Goal: Contribute content

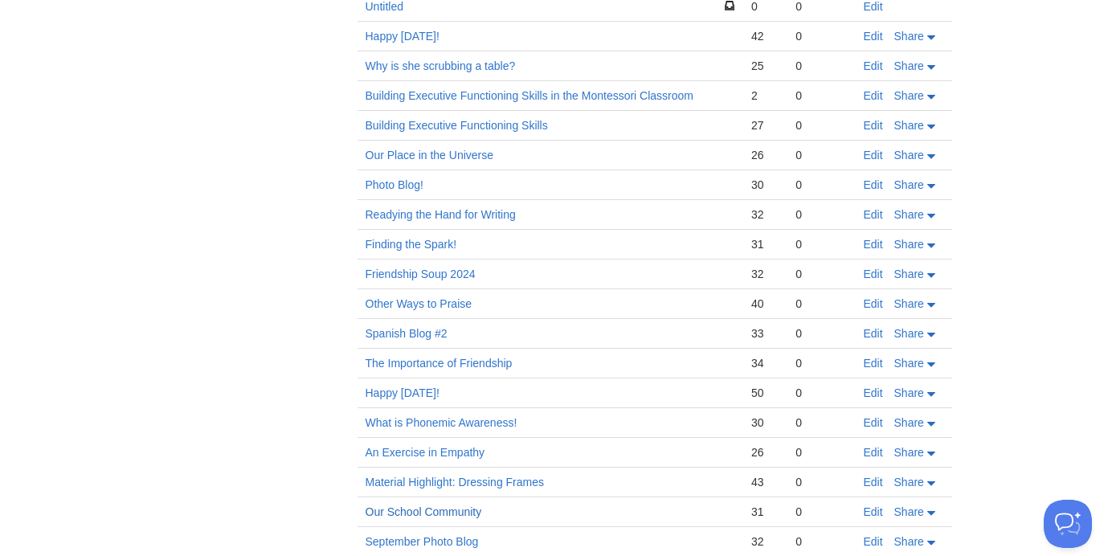
scroll to position [834, 0]
click at [404, 517] on link "Our School Community" at bounding box center [424, 511] width 117 height 13
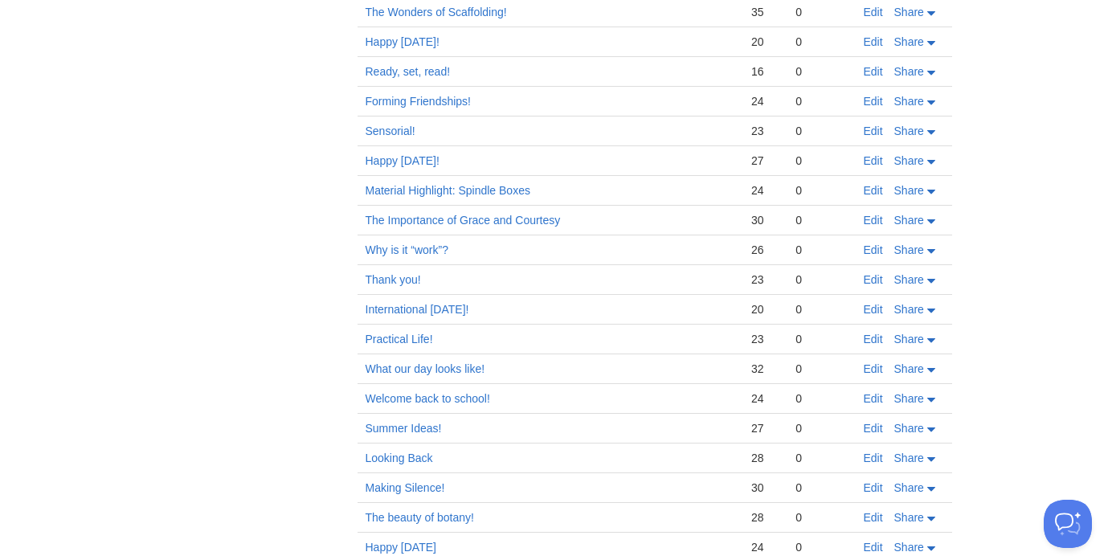
scroll to position [4458, 0]
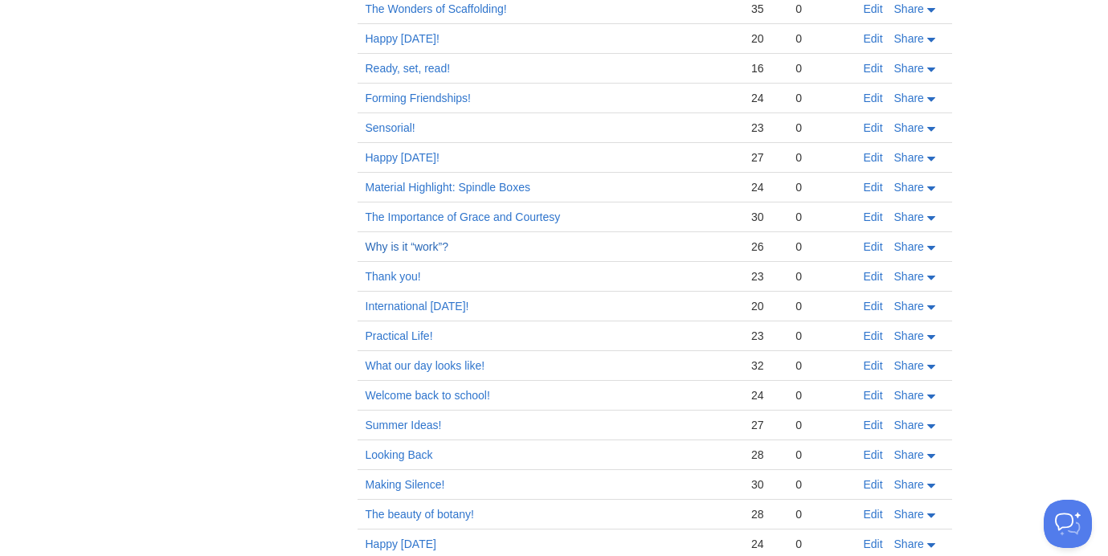
click at [407, 247] on link "Why is it “work”?" at bounding box center [407, 246] width 83 height 13
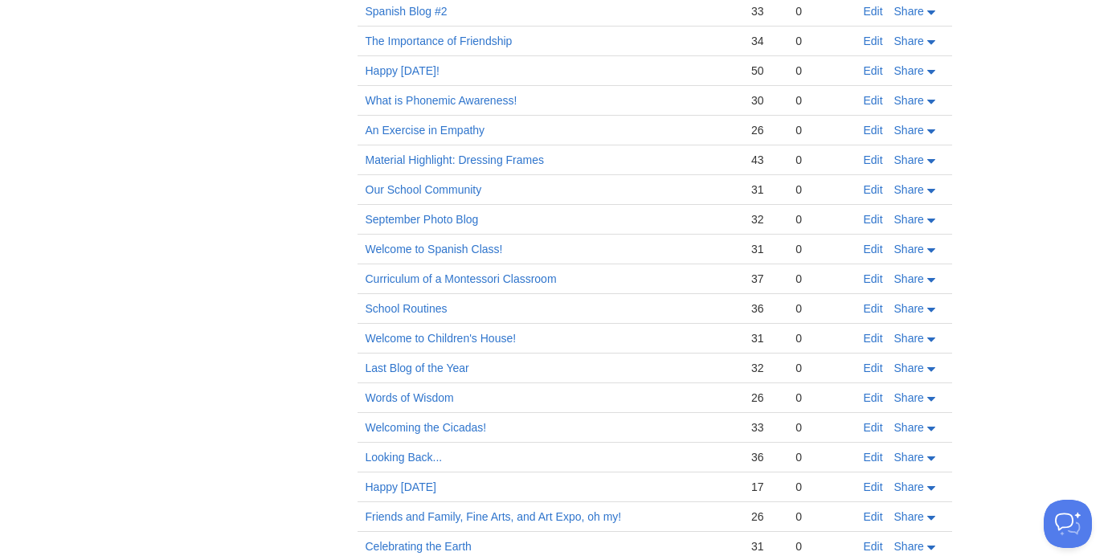
scroll to position [0, 0]
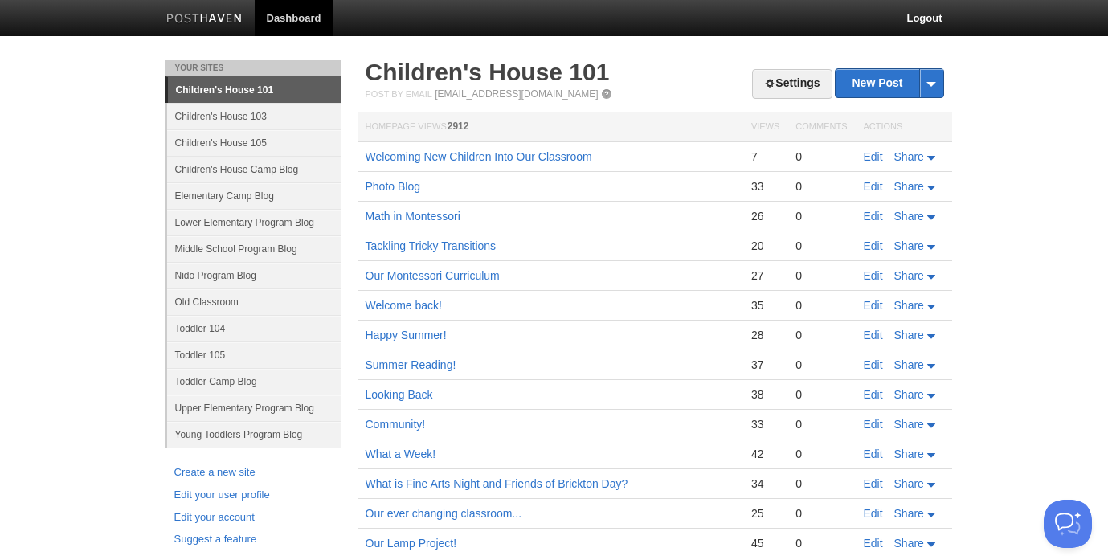
click at [255, 92] on link "Children's House 101" at bounding box center [255, 90] width 174 height 26
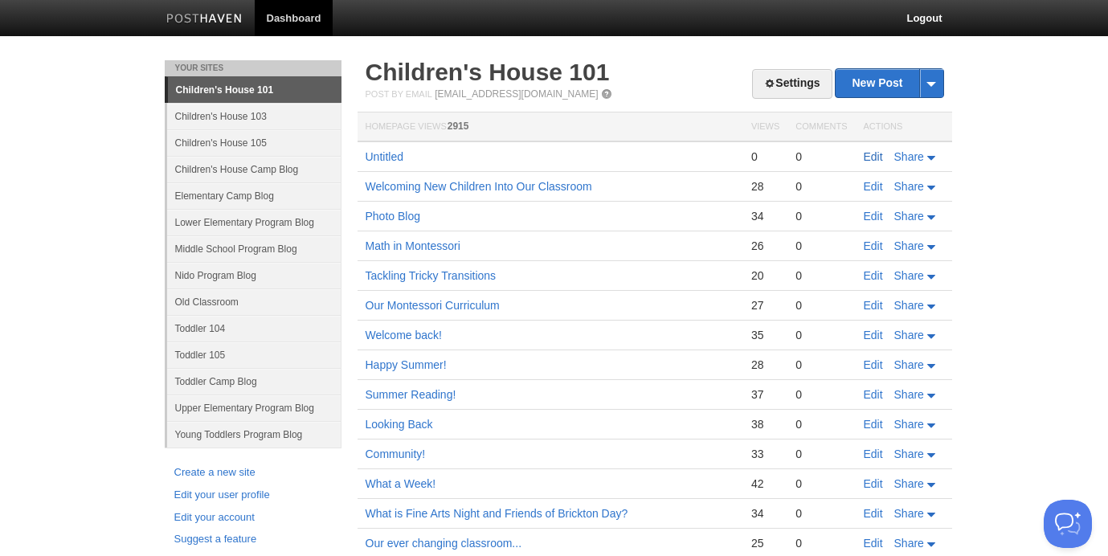
click at [874, 157] on link "Edit" at bounding box center [873, 156] width 19 height 13
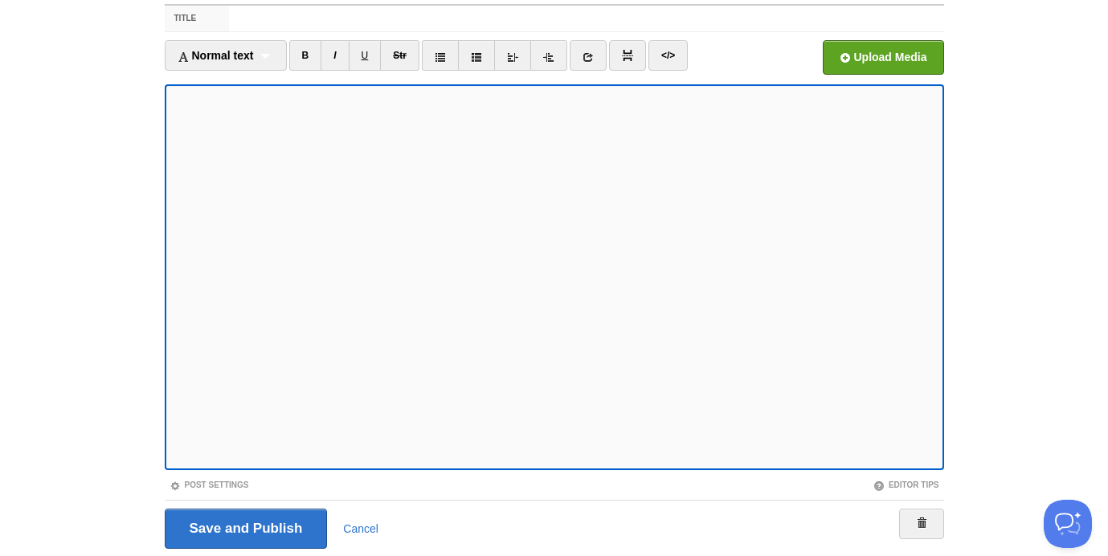
scroll to position [123, 0]
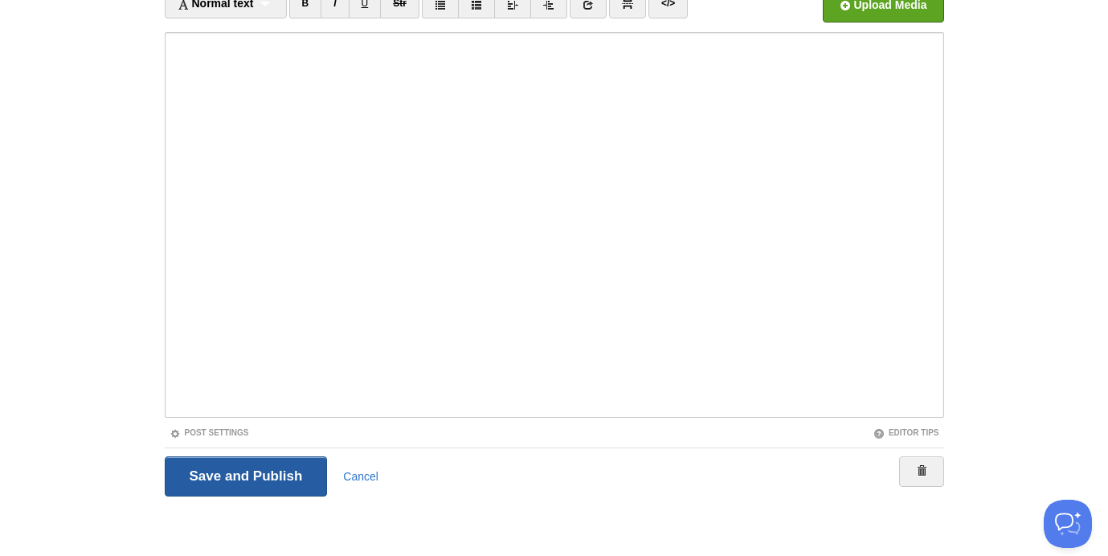
click at [262, 471] on input "Save and Publish" at bounding box center [246, 476] width 163 height 40
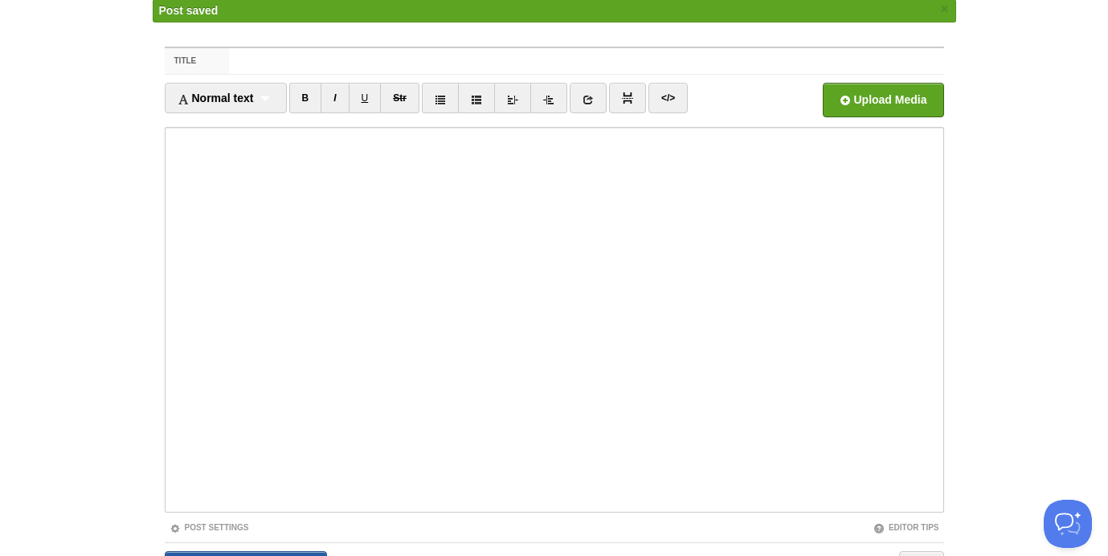
scroll to position [60, 0]
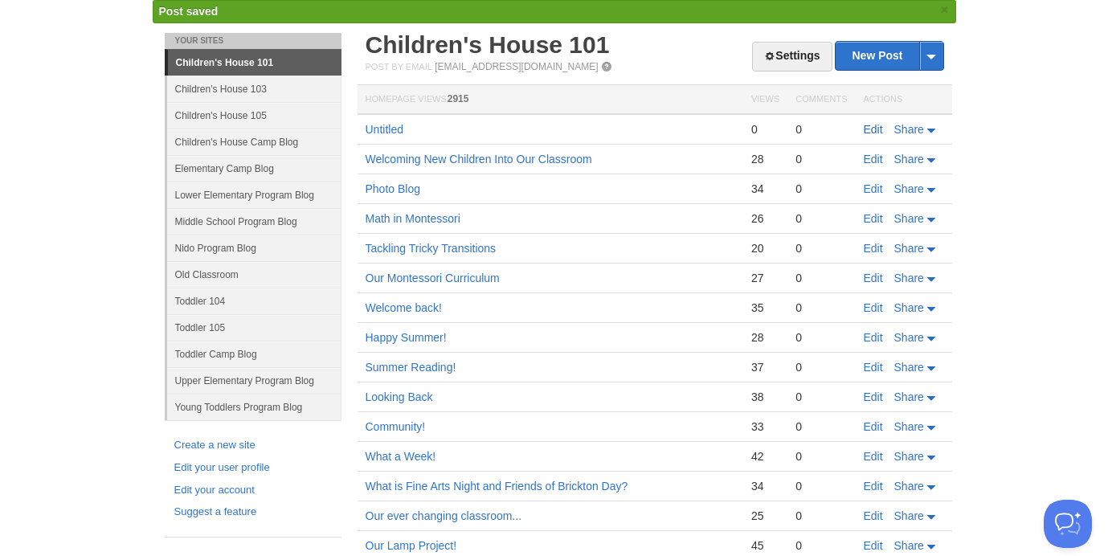
click at [869, 127] on link "Edit" at bounding box center [873, 129] width 19 height 13
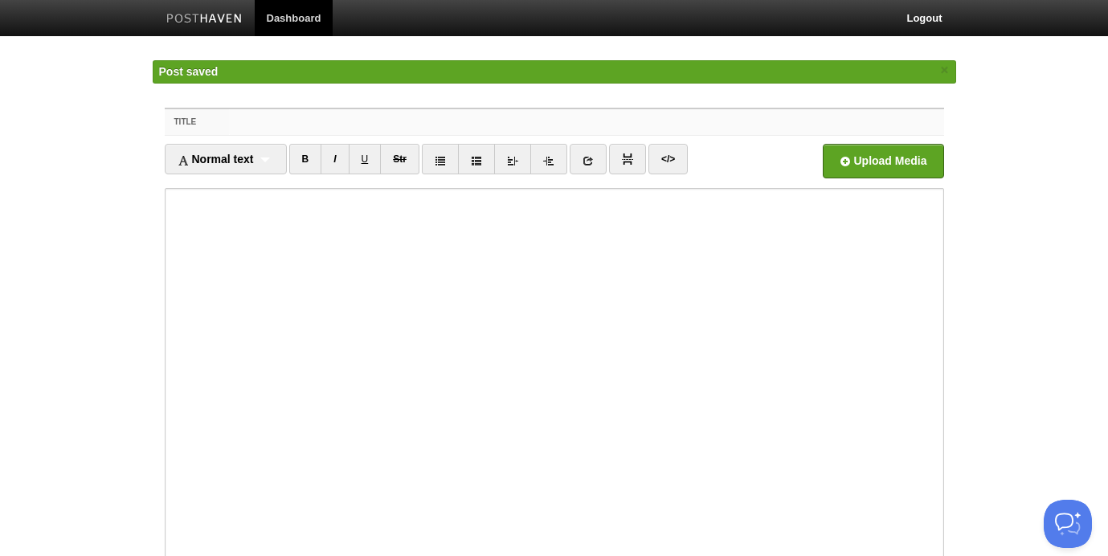
click at [257, 124] on input "Title" at bounding box center [586, 122] width 714 height 26
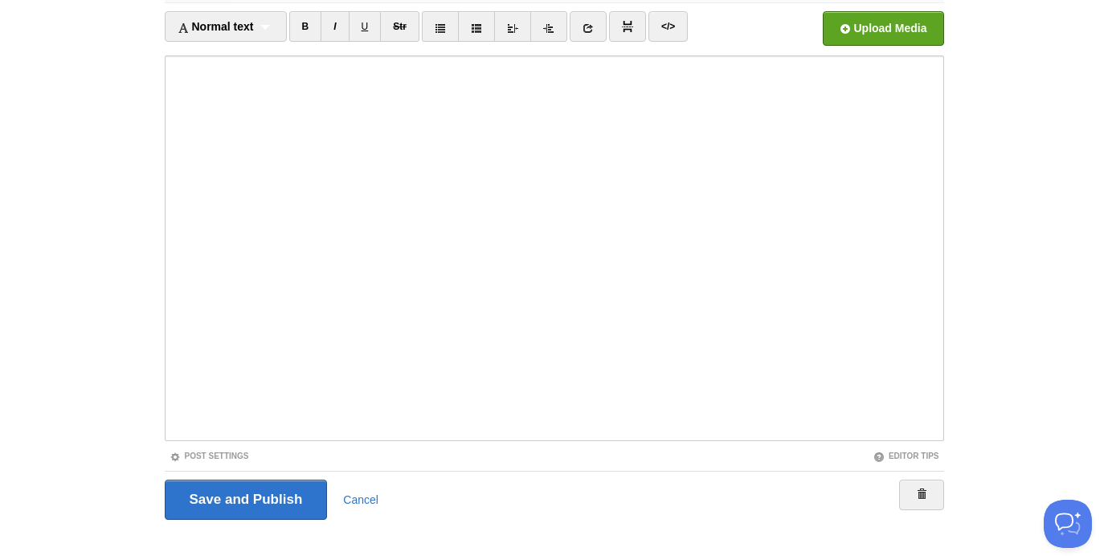
scroll to position [123, 0]
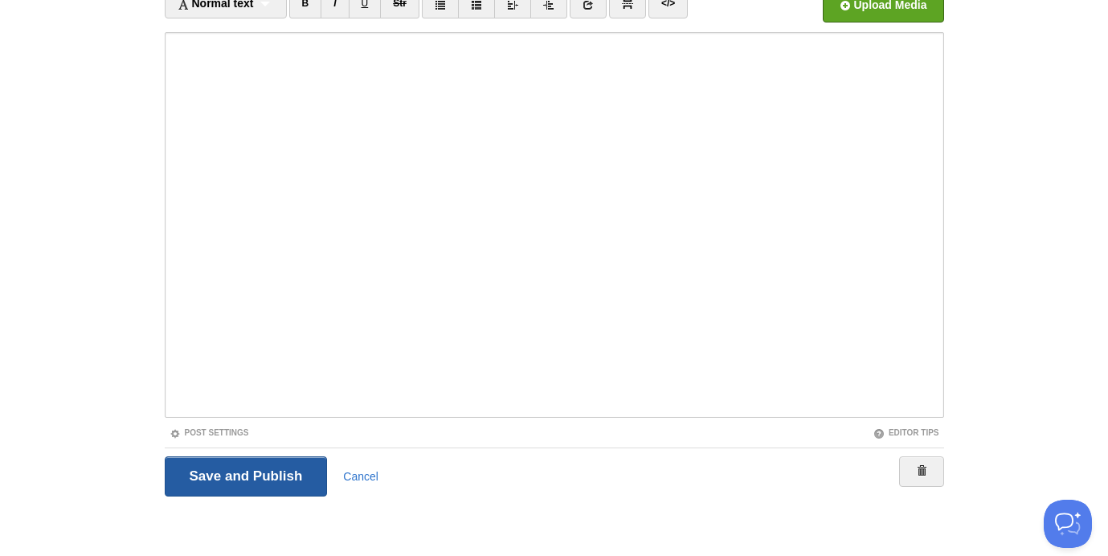
type input "Why is it called "work?""
click at [263, 482] on input "Save and Publish" at bounding box center [246, 476] width 163 height 40
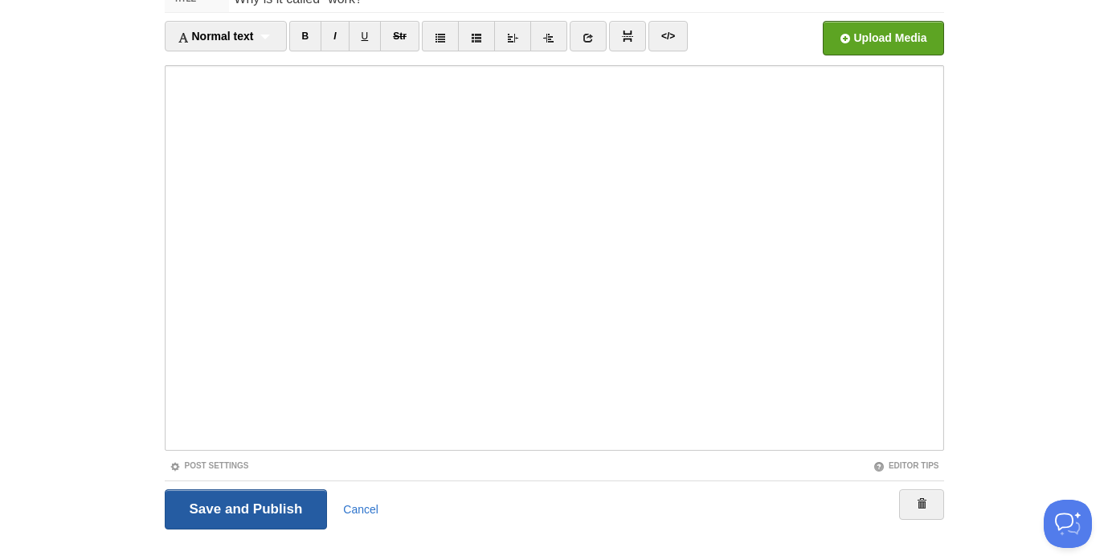
scroll to position [60, 0]
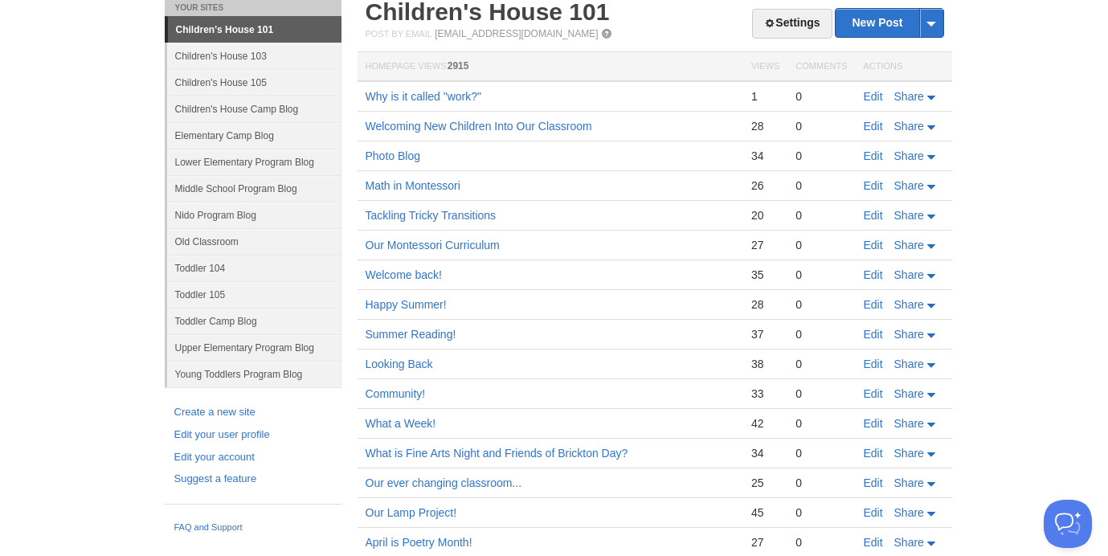
click at [444, 104] on td "Why is it called "work?"" at bounding box center [551, 96] width 386 height 31
click at [443, 96] on link "Why is it called "work?"" at bounding box center [424, 96] width 117 height 13
